Goal: Information Seeking & Learning: Learn about a topic

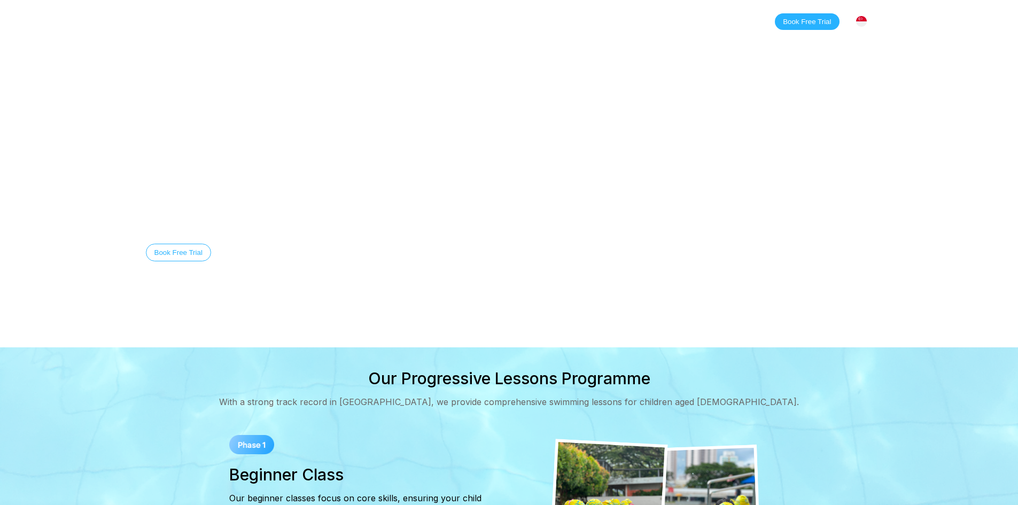
click at [258, 21] on link "Classes" at bounding box center [254, 21] width 52 height 11
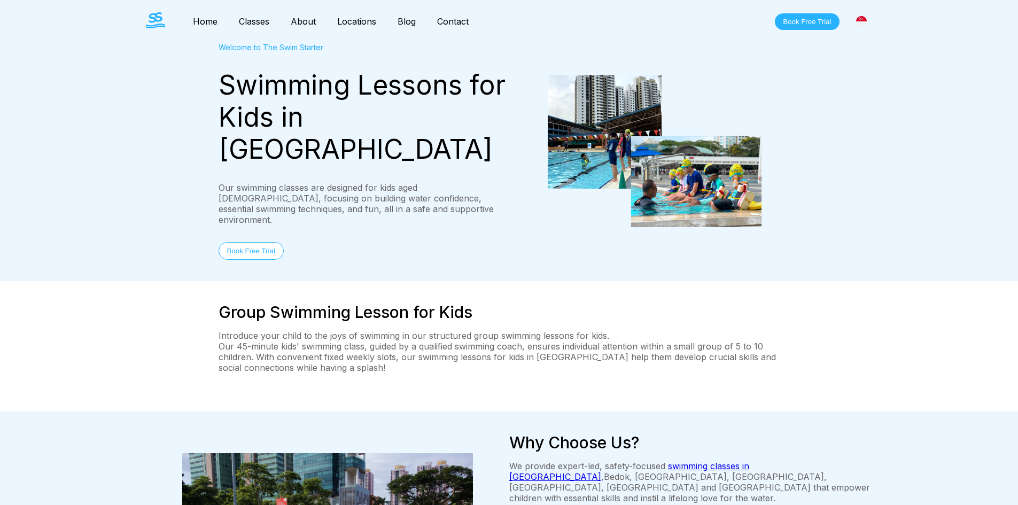
click at [512, 338] on div "Group Swimming Lesson for Kids Introduce your child to the joys of swimming in …" at bounding box center [508, 346] width 581 height 88
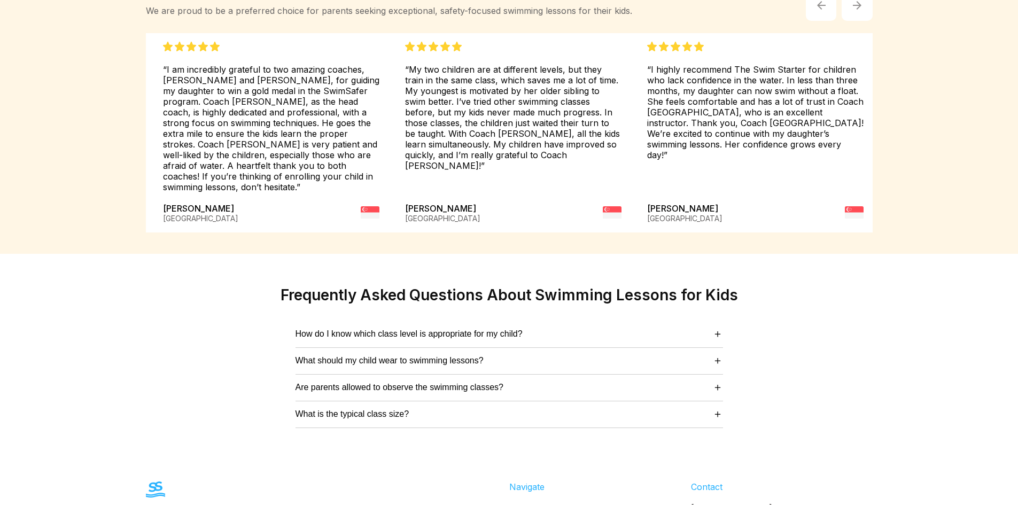
scroll to position [2564, 0]
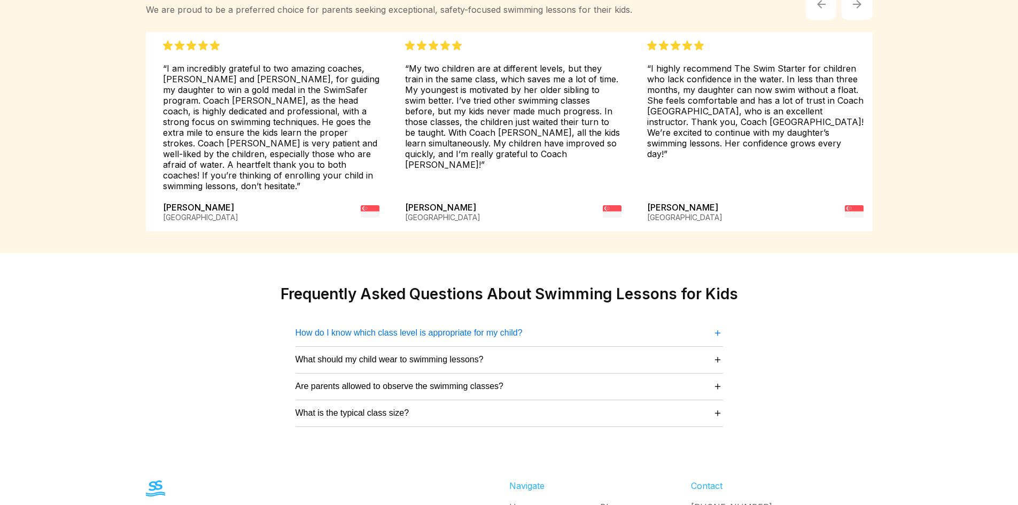
click at [720, 325] on span "＋" at bounding box center [717, 332] width 11 height 14
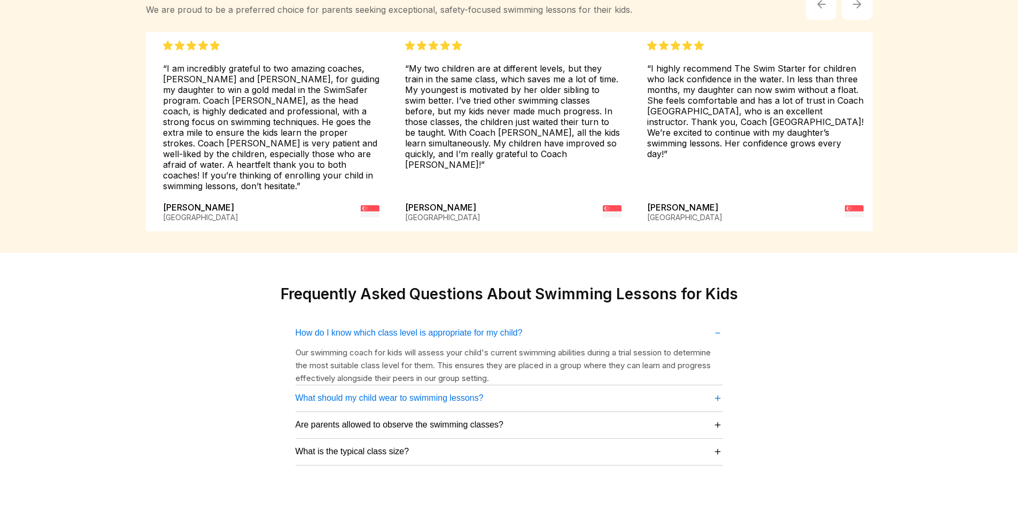
click at [716, 390] on span "＋" at bounding box center [717, 397] width 11 height 14
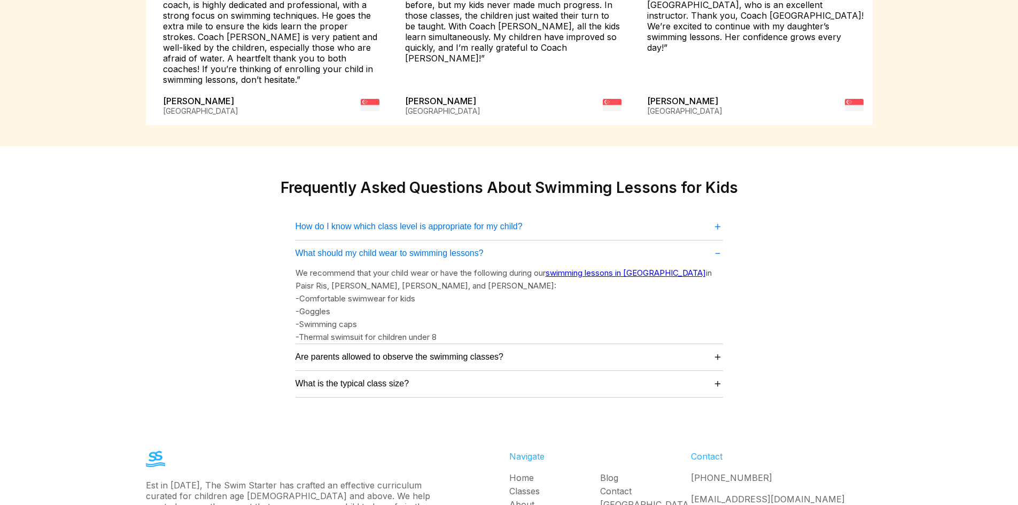
scroll to position [2671, 0]
click at [716, 349] on span "＋" at bounding box center [717, 356] width 11 height 14
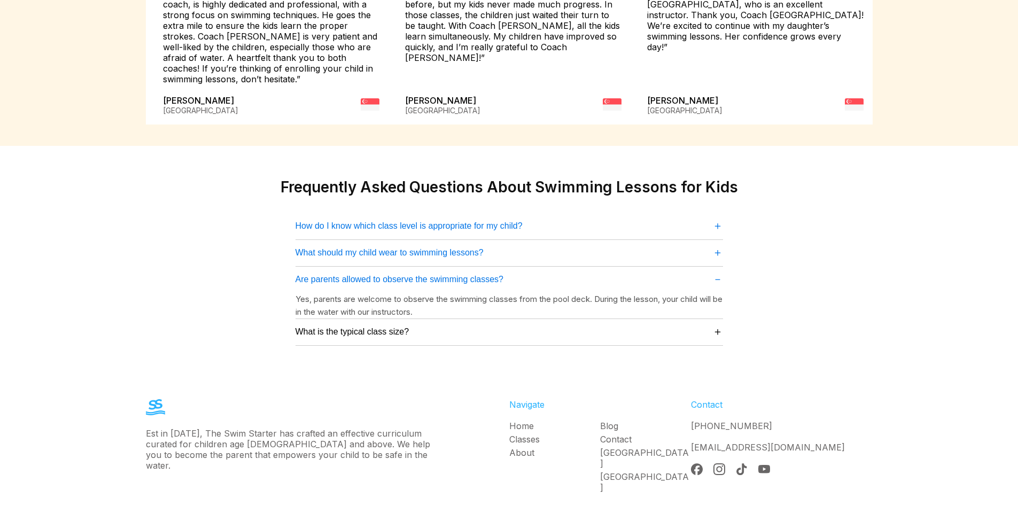
scroll to position [2662, 0]
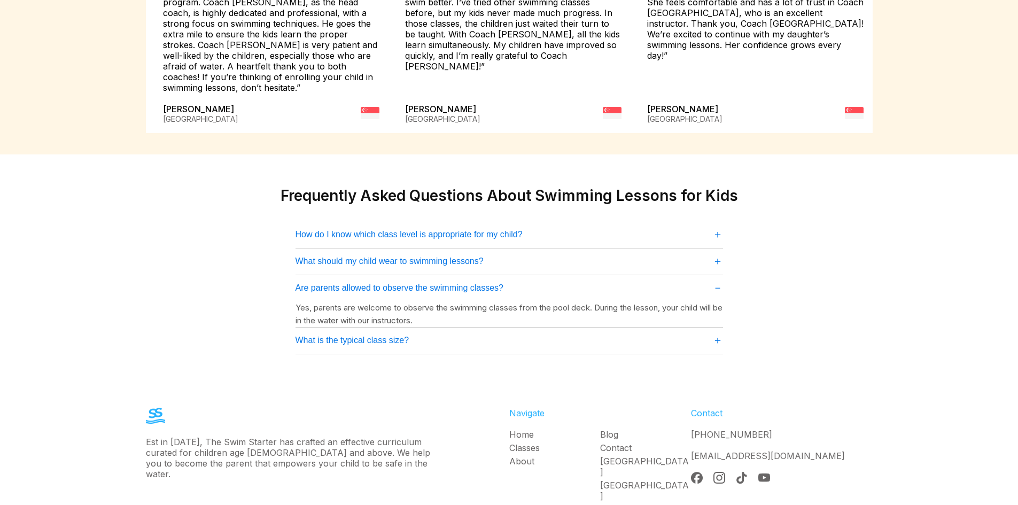
click at [716, 333] on span "＋" at bounding box center [717, 340] width 11 height 14
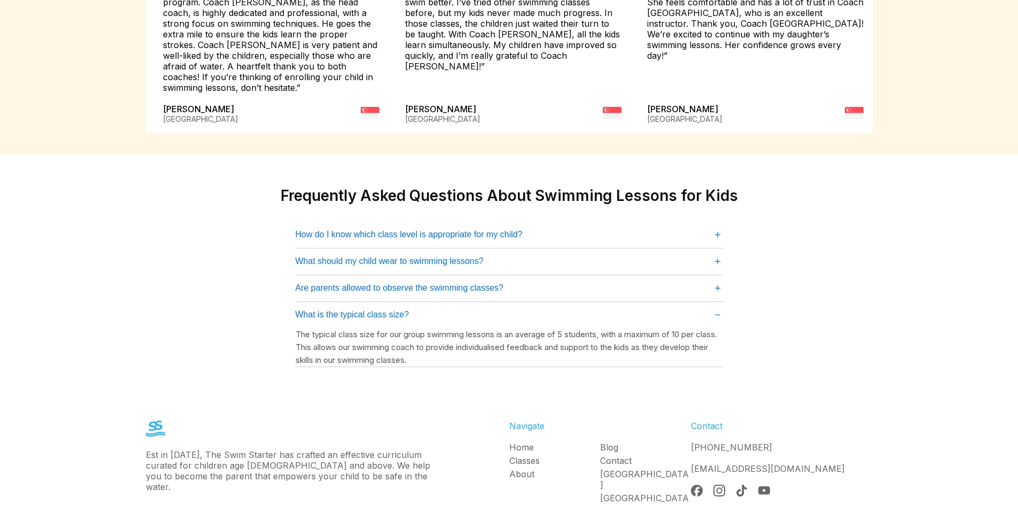
click at [715, 280] on span "＋" at bounding box center [717, 287] width 11 height 14
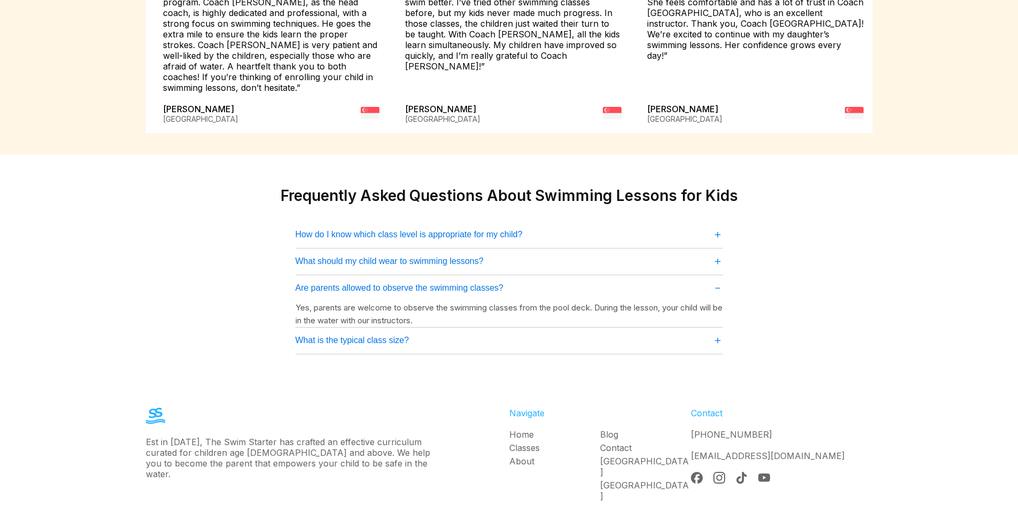
click at [717, 254] on span "＋" at bounding box center [717, 261] width 11 height 14
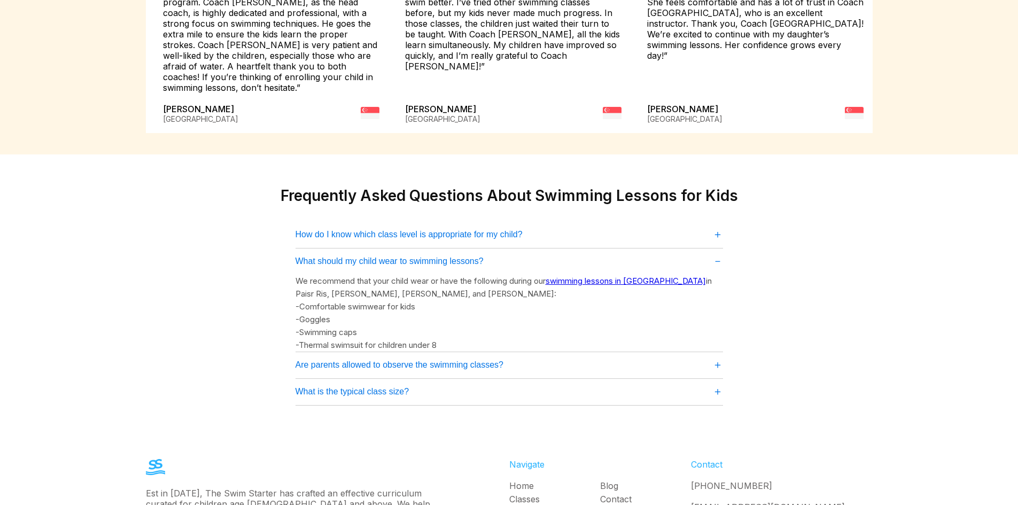
click at [627, 276] on link "swimming lessons in [GEOGRAPHIC_DATA]" at bounding box center [625, 281] width 160 height 10
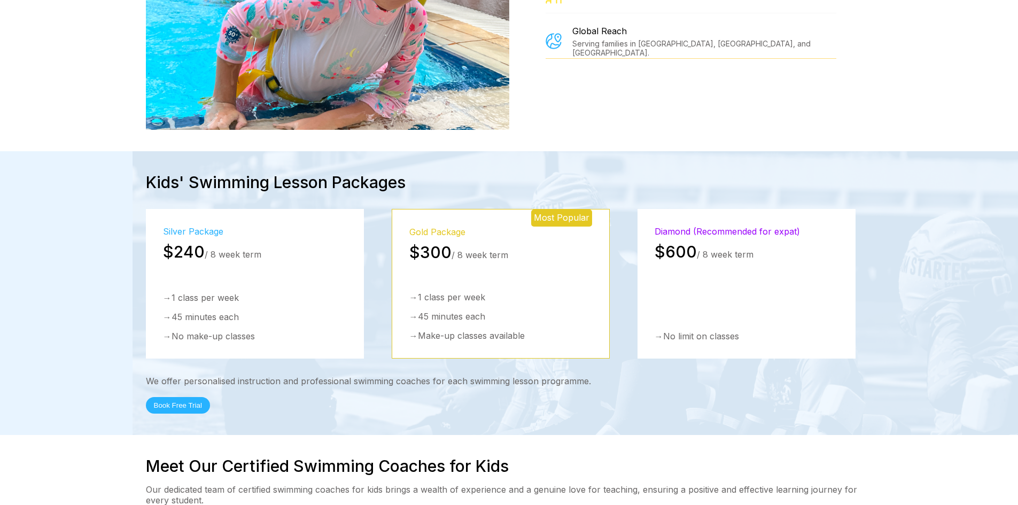
scroll to position [1378, 0]
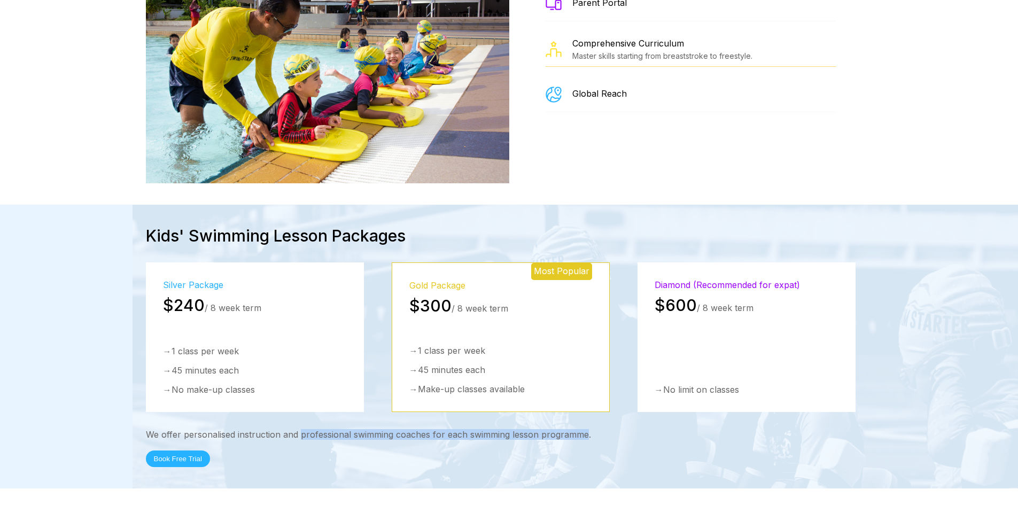
drag, startPoint x: 300, startPoint y: 384, endPoint x: 586, endPoint y: 377, distance: 285.8
click at [586, 429] on div "We offer personalised instruction and professional swimming coaches for each sw…" at bounding box center [509, 434] width 726 height 11
click at [599, 429] on div "We offer personalised instruction and professional swimming coaches for each sw…" at bounding box center [509, 434] width 726 height 11
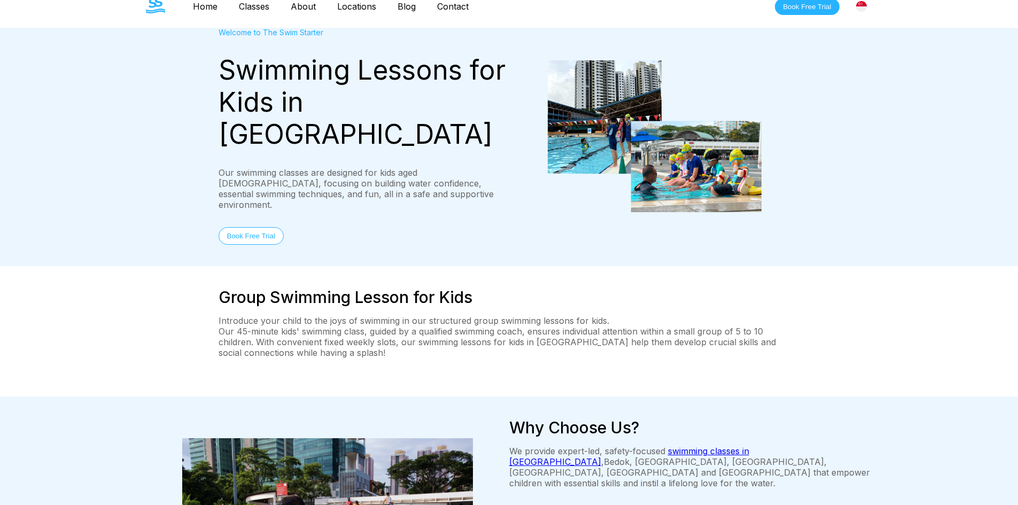
scroll to position [0, 0]
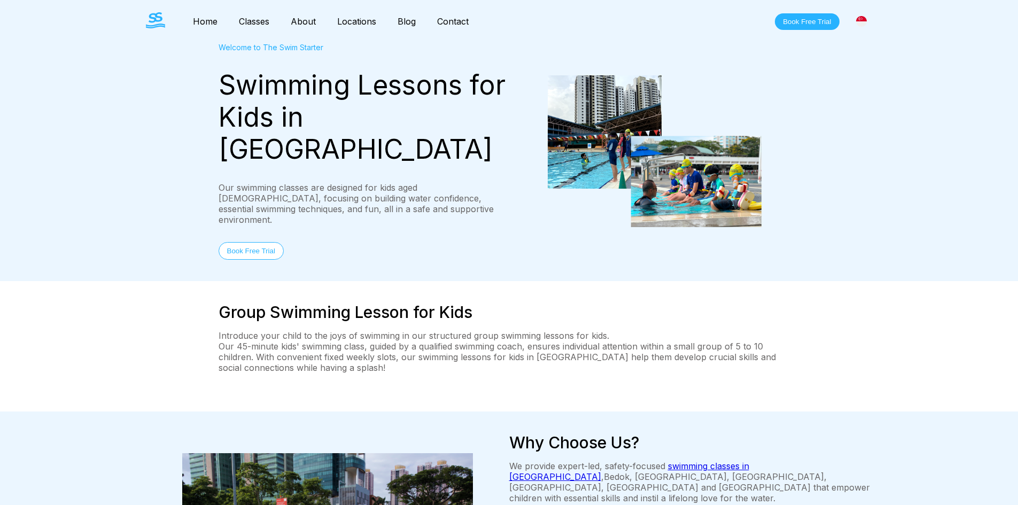
click at [253, 19] on link "Classes" at bounding box center [254, 21] width 52 height 11
click at [406, 21] on link "Blog" at bounding box center [407, 21] width 40 height 11
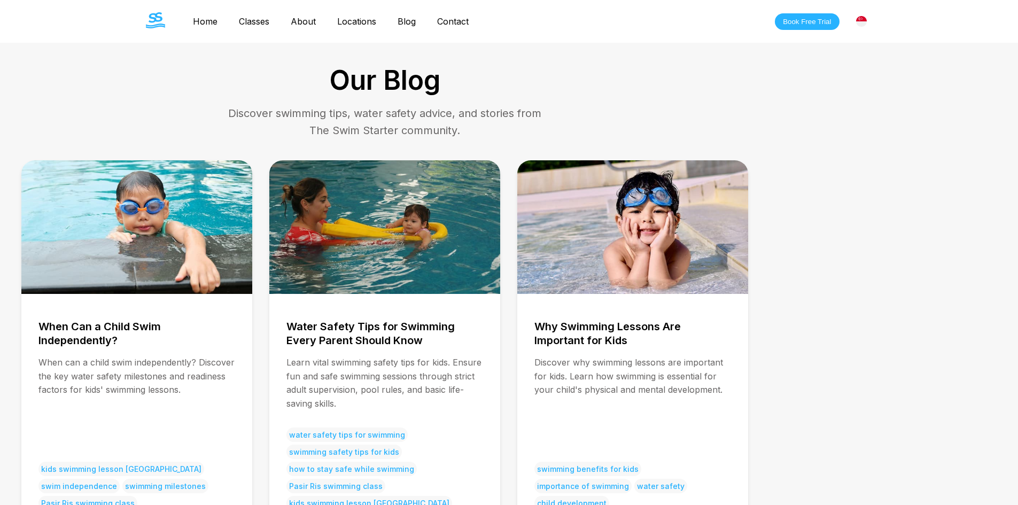
click at [463, 22] on link "Contact" at bounding box center [452, 21] width 53 height 11
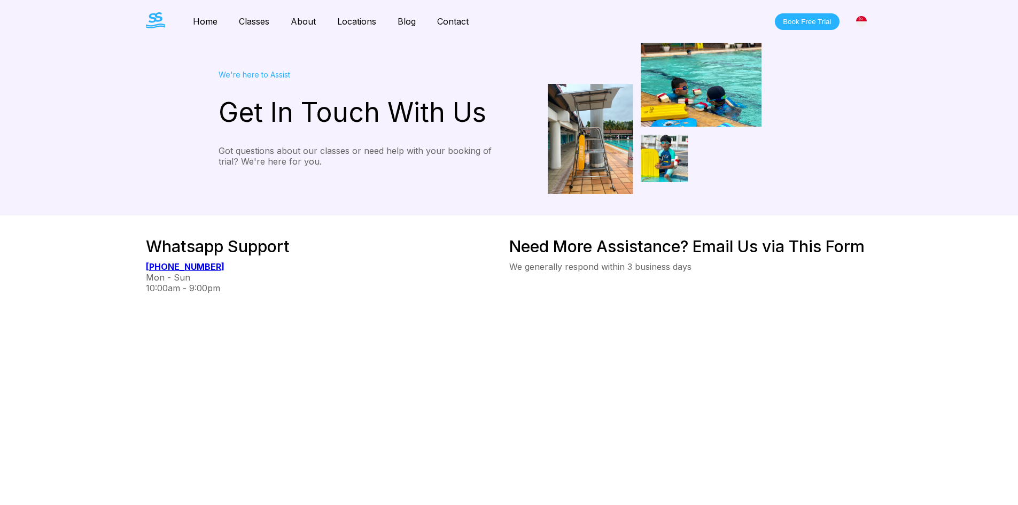
click at [306, 23] on link "About" at bounding box center [303, 21] width 46 height 11
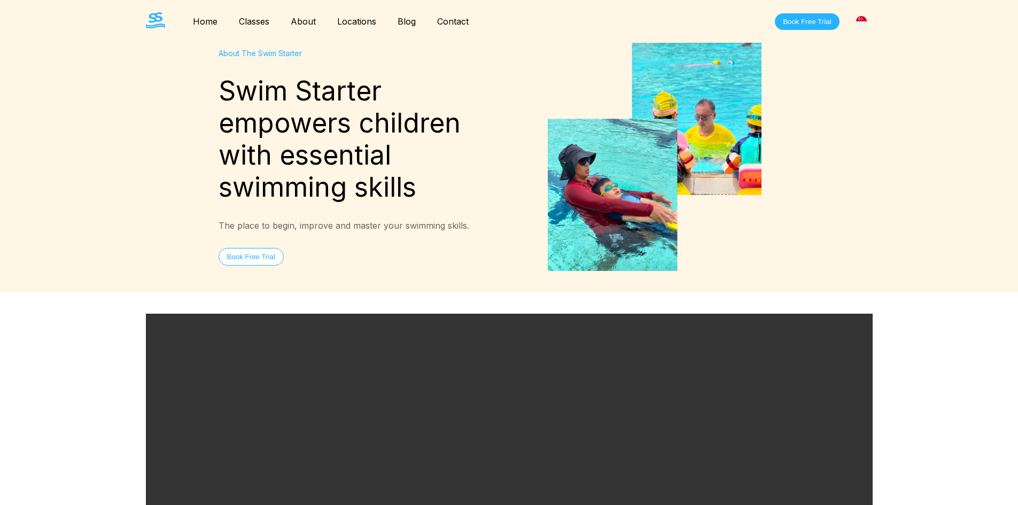
click at [211, 19] on link "Home" at bounding box center [205, 21] width 46 height 11
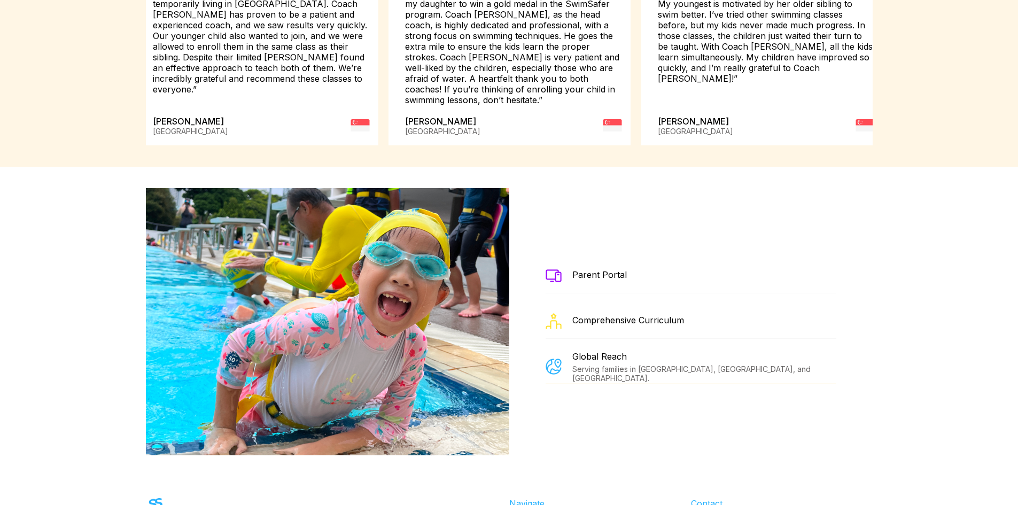
scroll to position [1535, 0]
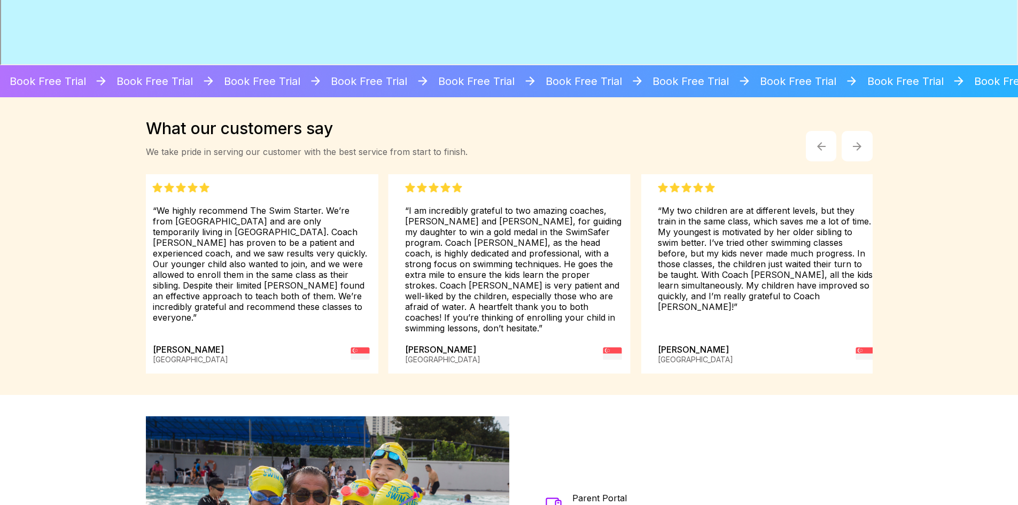
click at [862, 145] on button "button" at bounding box center [856, 146] width 31 height 31
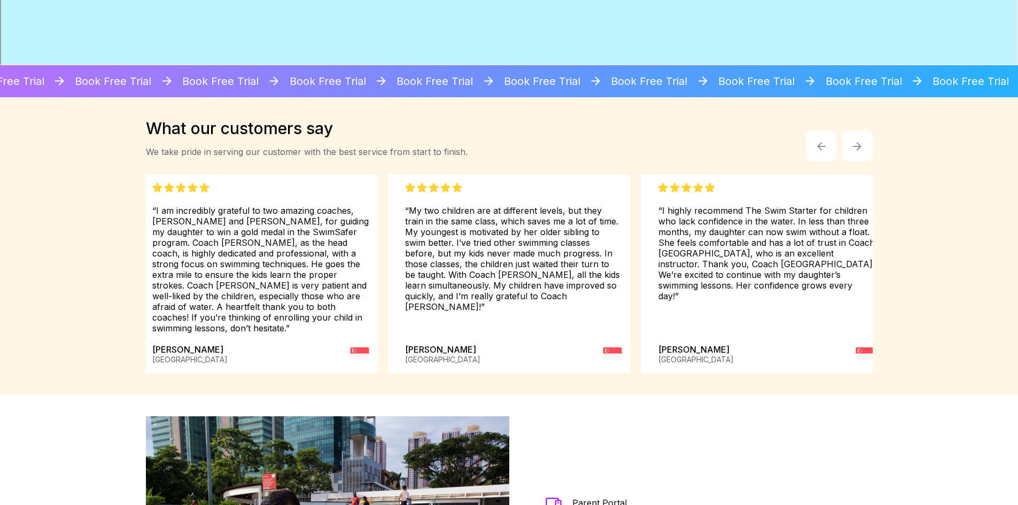
click at [862, 145] on button "button" at bounding box center [856, 146] width 31 height 31
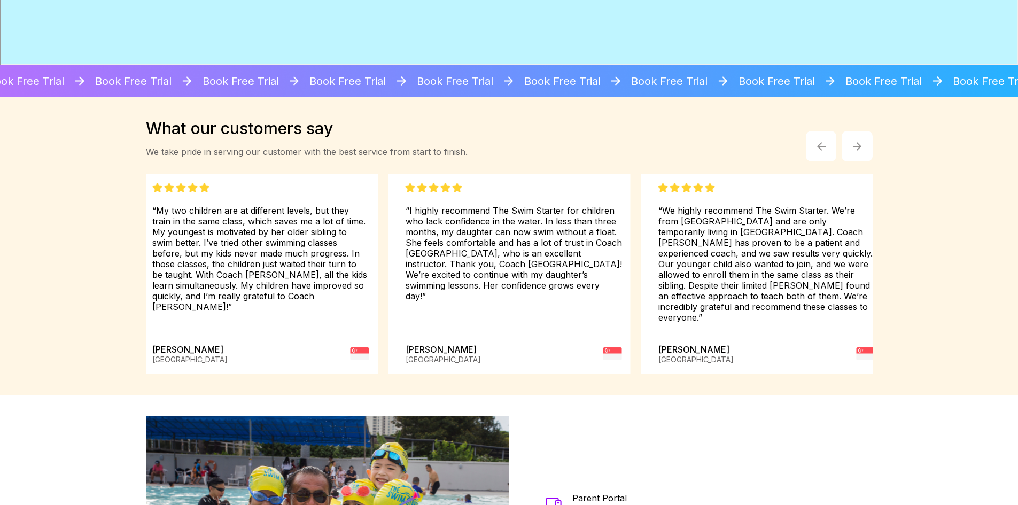
click at [862, 145] on button "button" at bounding box center [856, 146] width 31 height 31
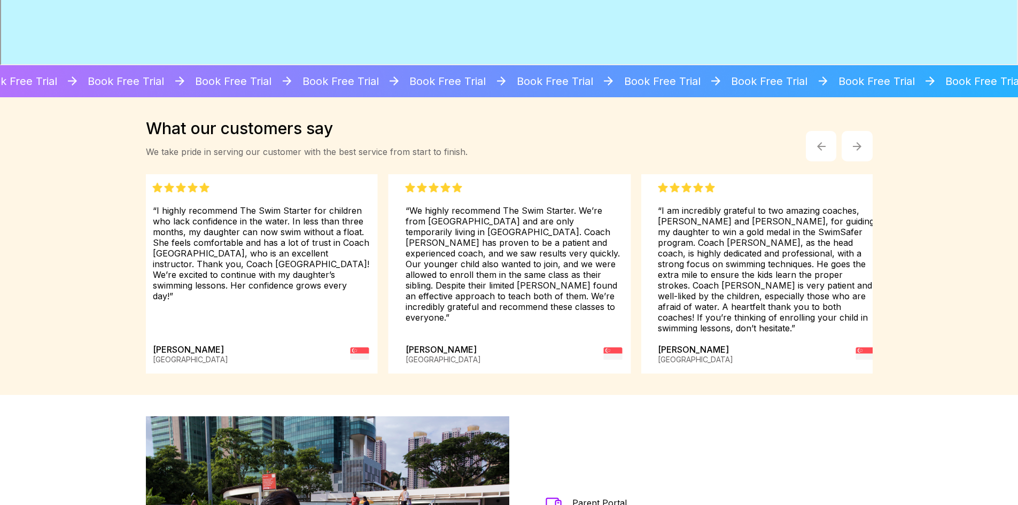
click at [862, 145] on button "button" at bounding box center [856, 146] width 31 height 31
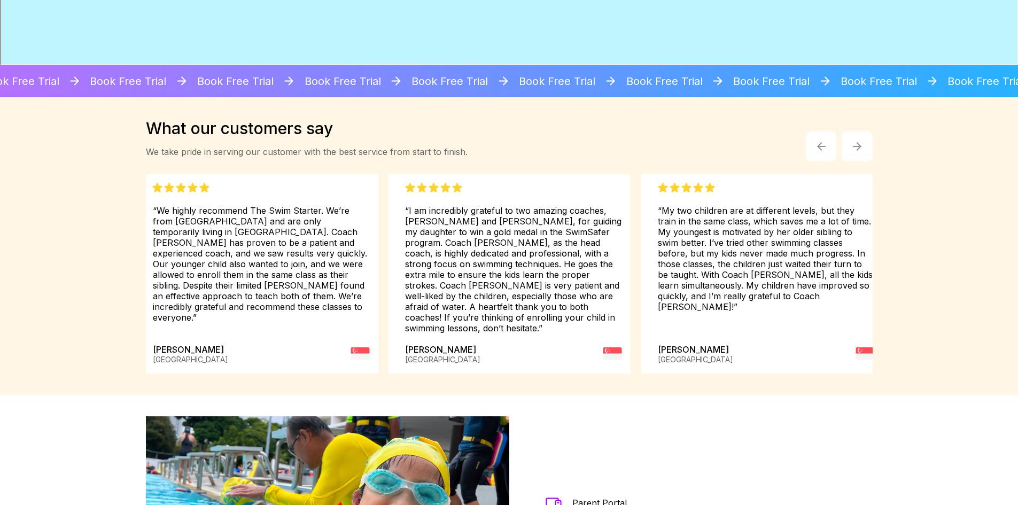
click at [862, 145] on button "button" at bounding box center [856, 146] width 31 height 31
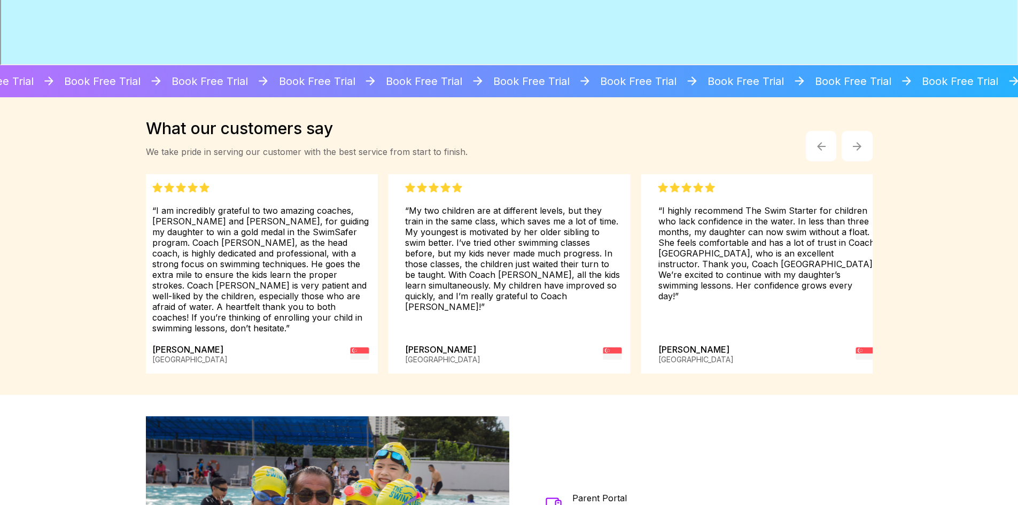
click at [862, 145] on button "button" at bounding box center [856, 146] width 31 height 31
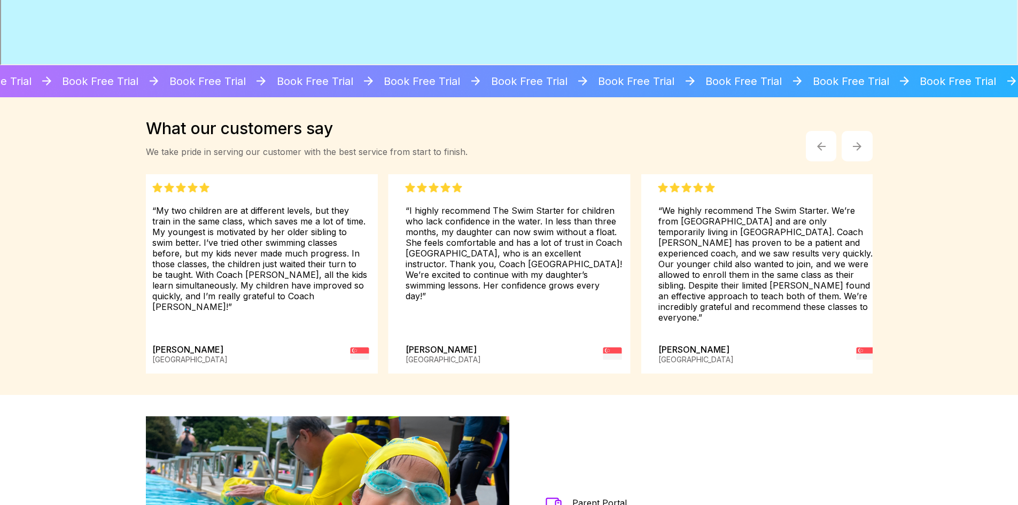
click at [862, 145] on button "button" at bounding box center [856, 146] width 31 height 31
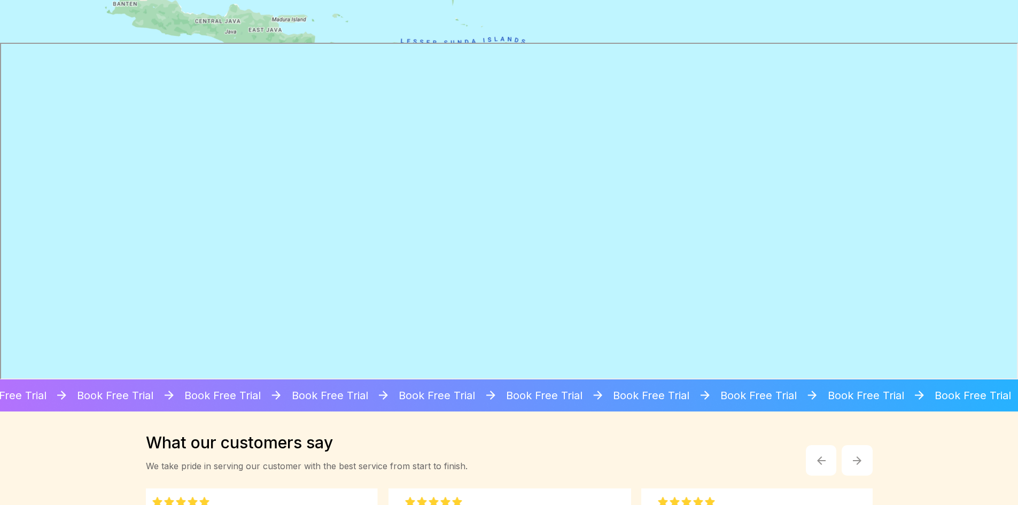
scroll to position [1215, 0]
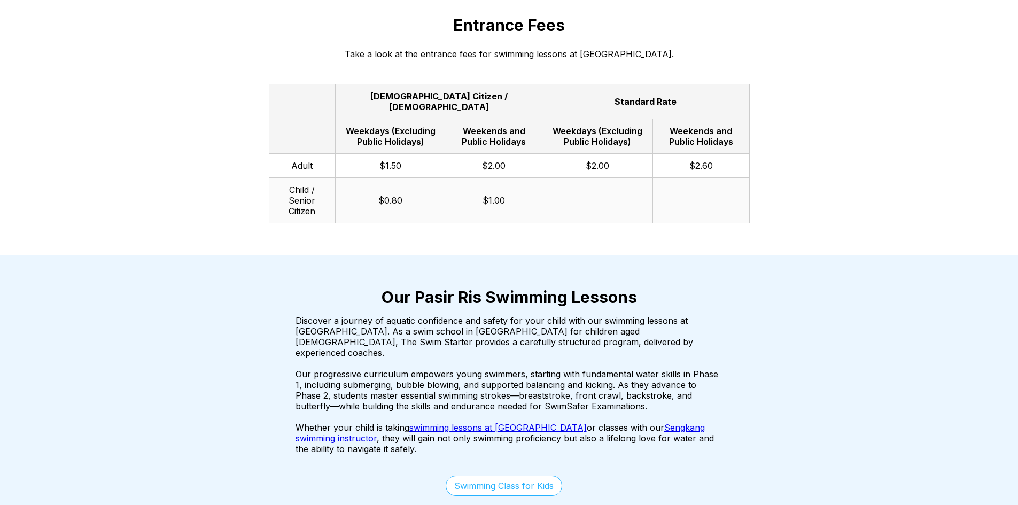
scroll to position [1282, 0]
